Goal: Navigation & Orientation: Find specific page/section

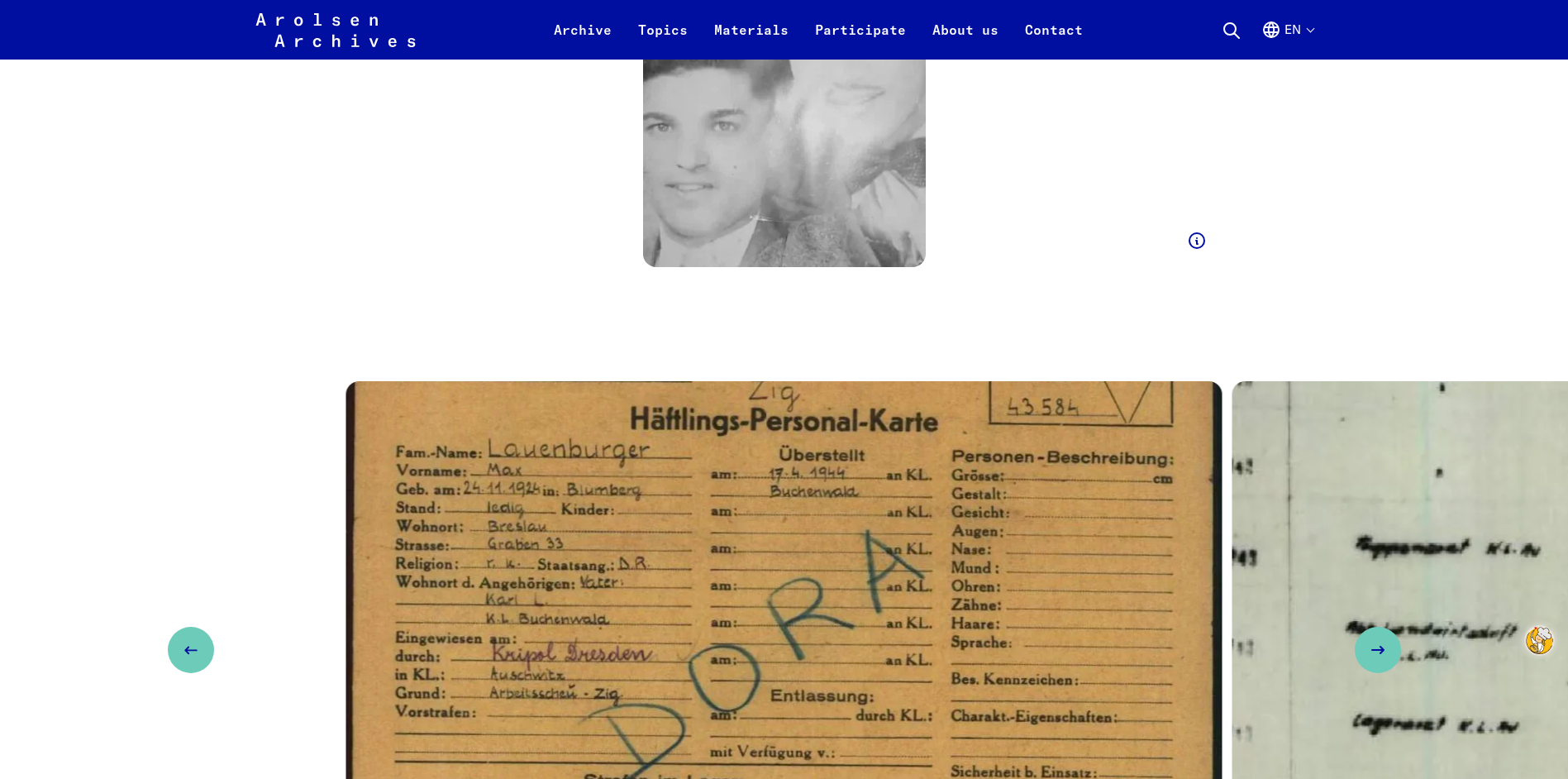
scroll to position [4464, 0]
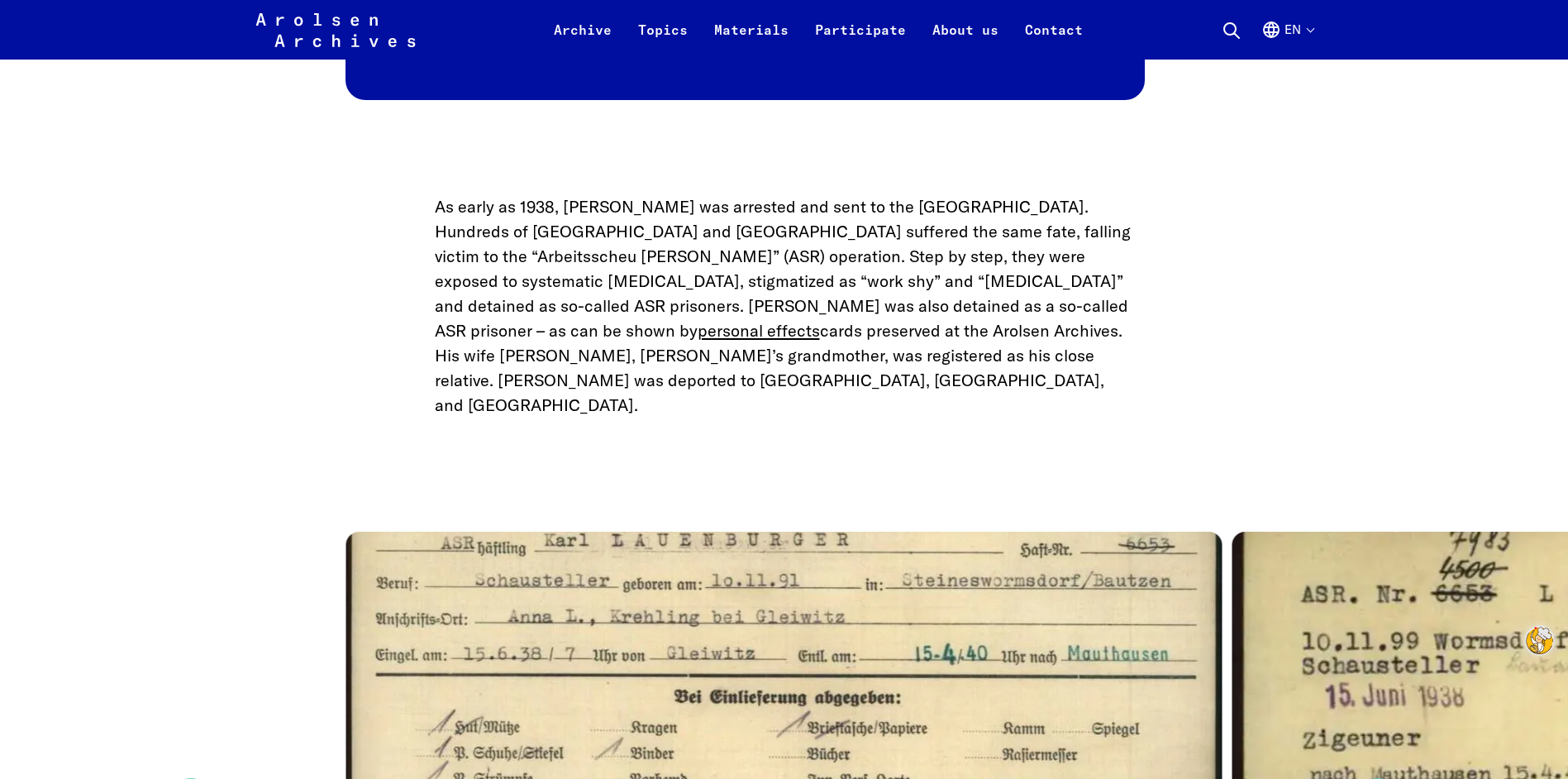
scroll to position [2397, 0]
click at [415, 586] on img "1 / 3" at bounding box center [784, 776] width 877 height 493
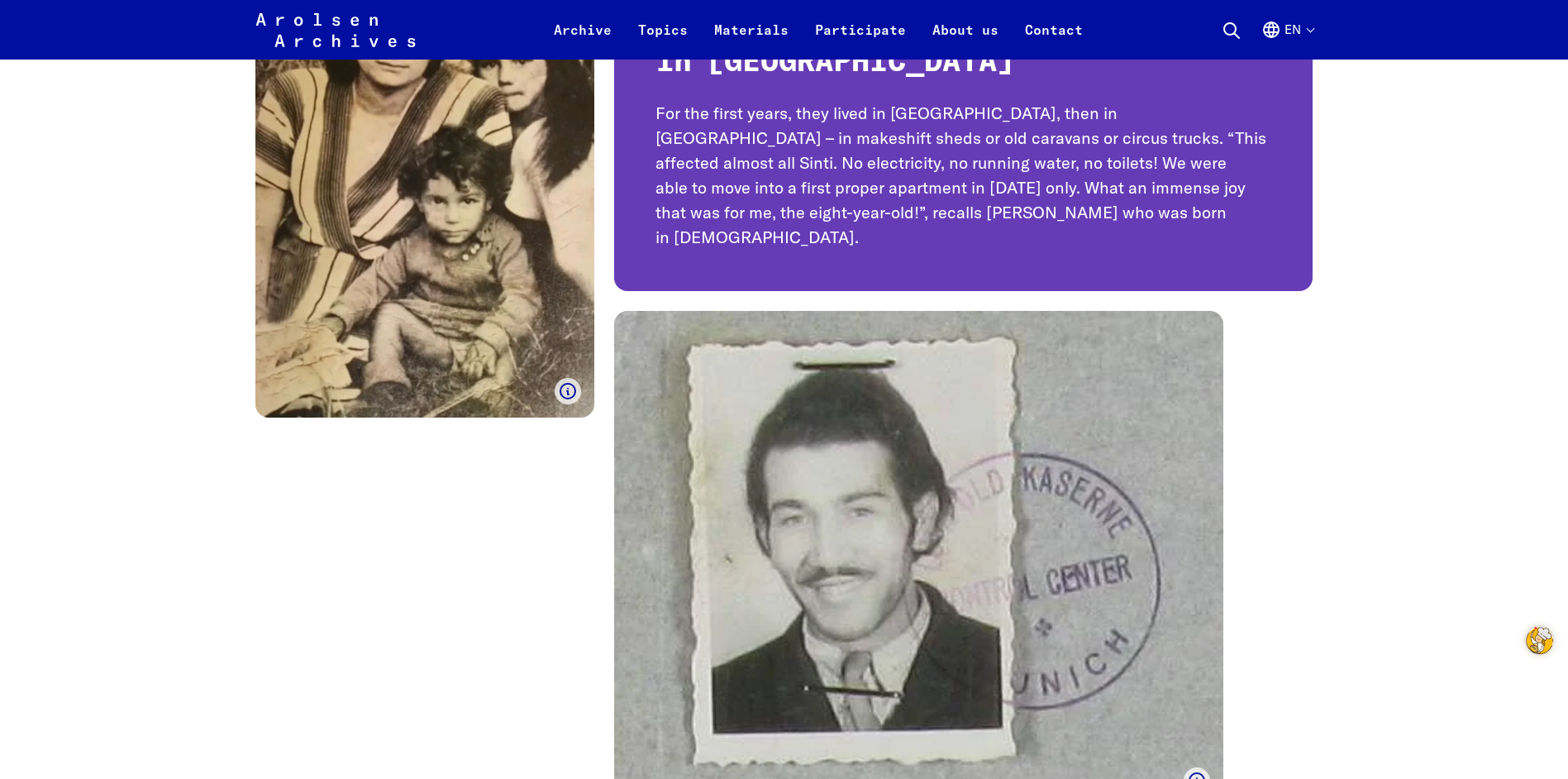
scroll to position [14324, 0]
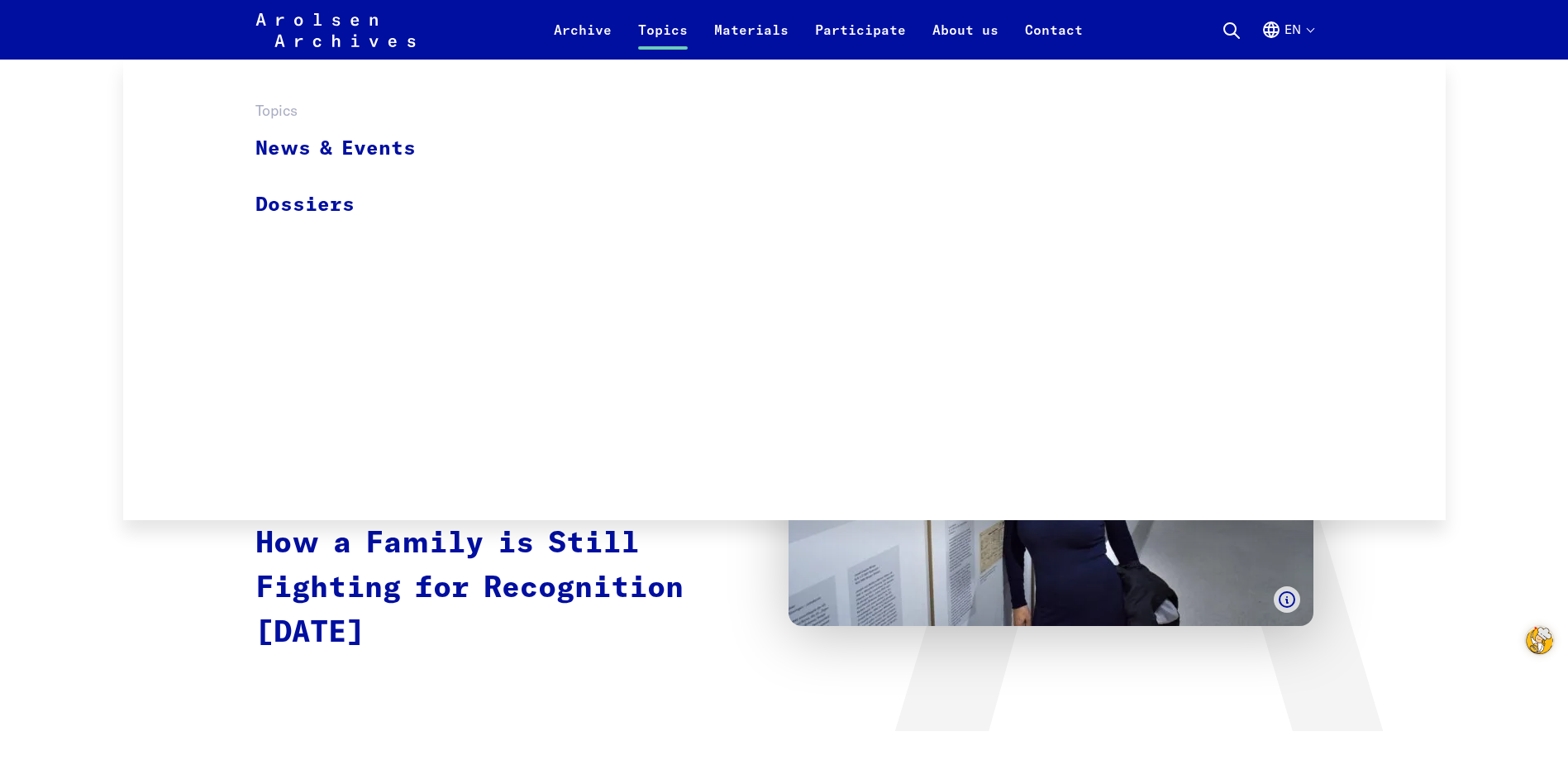
scroll to position [4464, 0]
